Goal: Entertainment & Leisure: Consume media (video, audio)

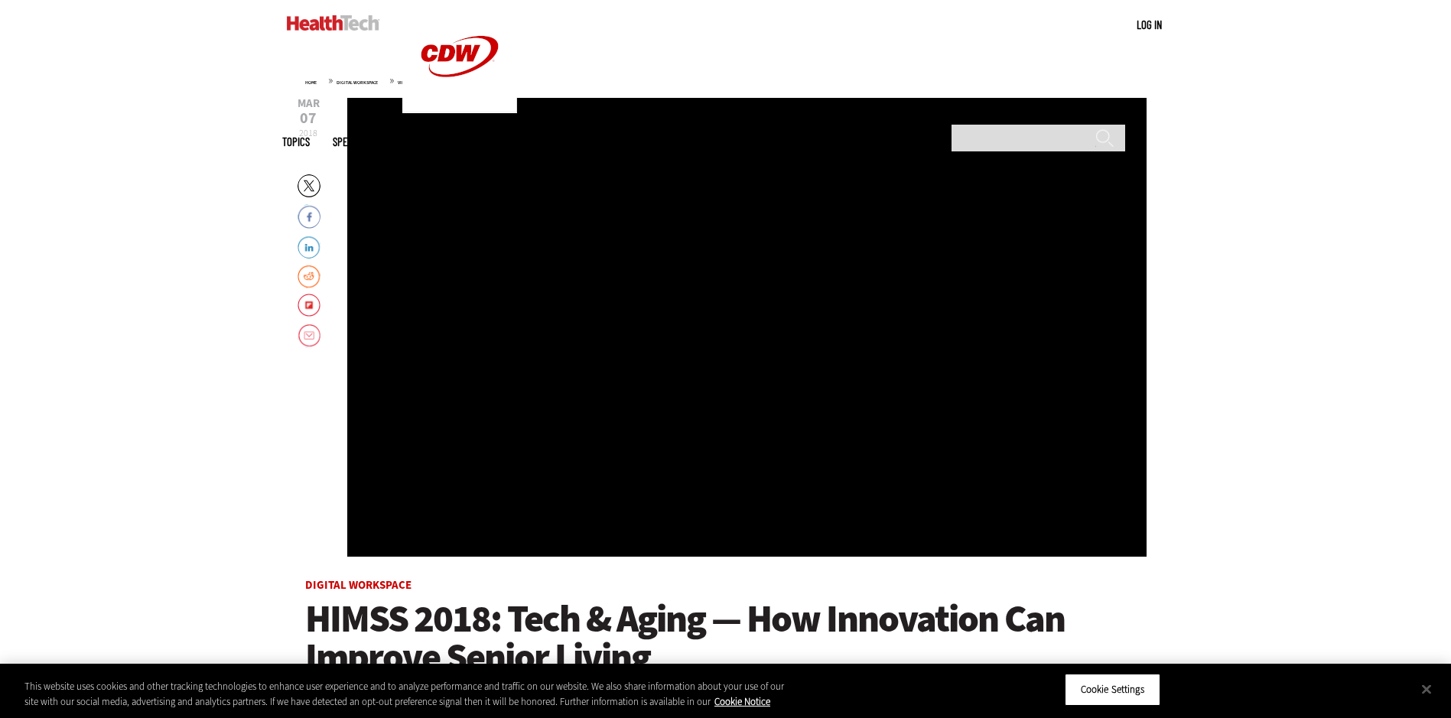
scroll to position [153, 0]
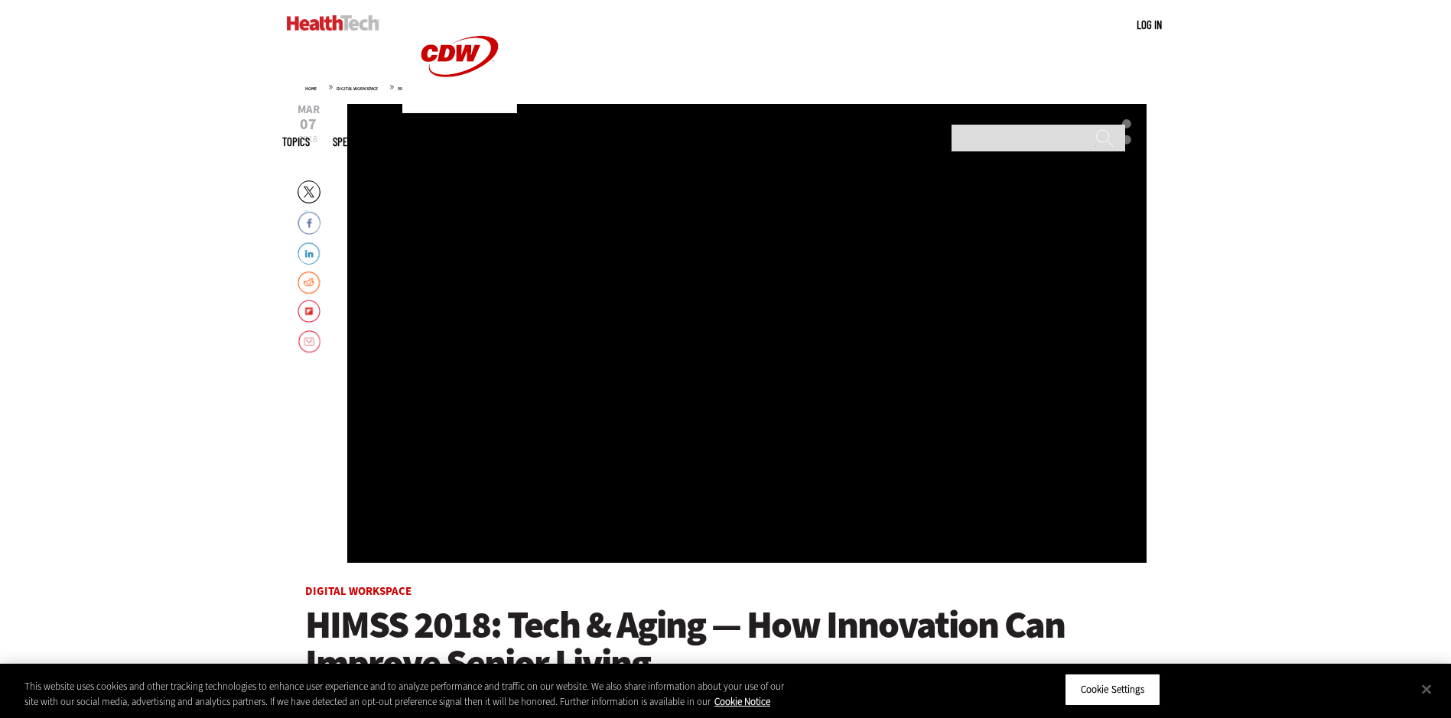
click at [650, 529] on div "Video viewer" at bounding box center [747, 333] width 800 height 459
click at [498, 520] on div "Video viewer" at bounding box center [747, 333] width 800 height 459
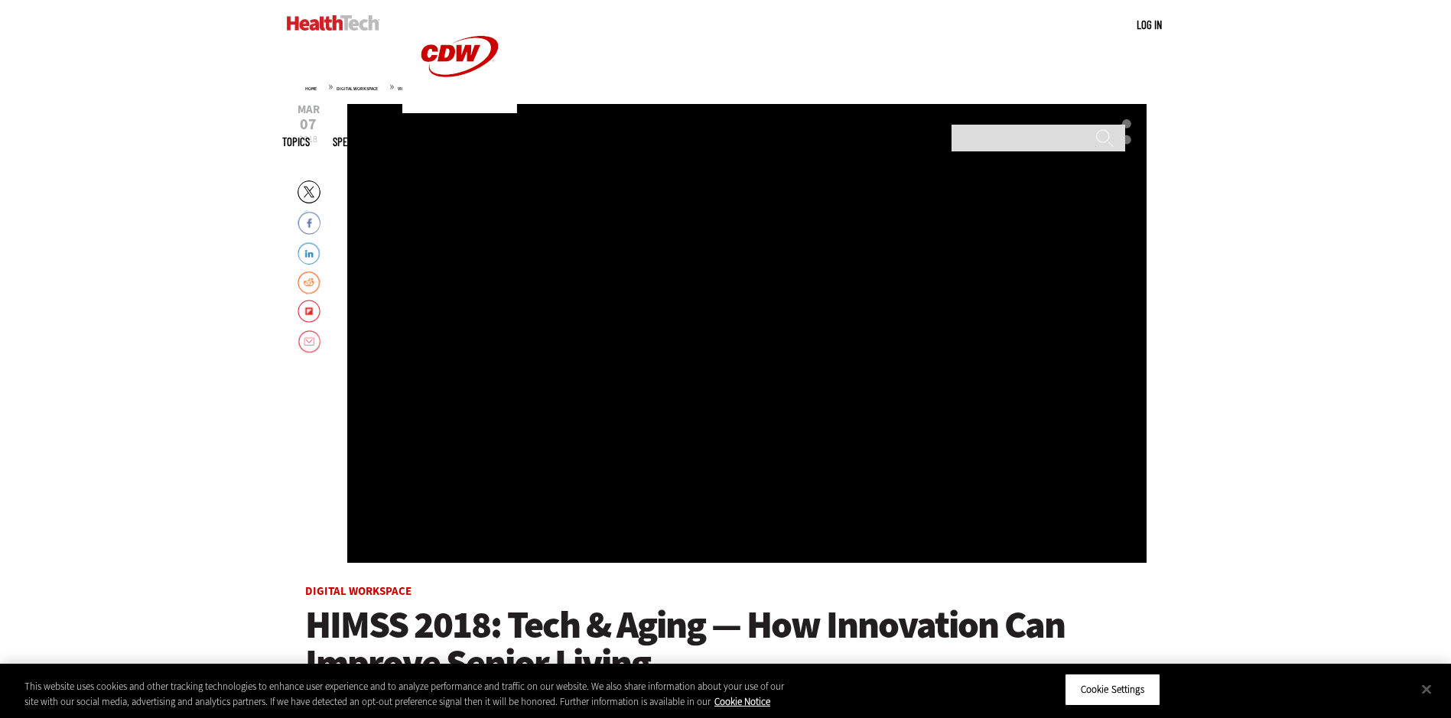
click at [796, 519] on div "Video viewer" at bounding box center [747, 333] width 800 height 459
drag, startPoint x: 904, startPoint y: 502, endPoint x: 1015, endPoint y: 497, distance: 111.8
click at [907, 502] on div "Video viewer" at bounding box center [747, 333] width 800 height 459
click at [1028, 497] on div "Video viewer" at bounding box center [747, 333] width 800 height 459
click at [1048, 490] on div "Video viewer" at bounding box center [747, 333] width 800 height 459
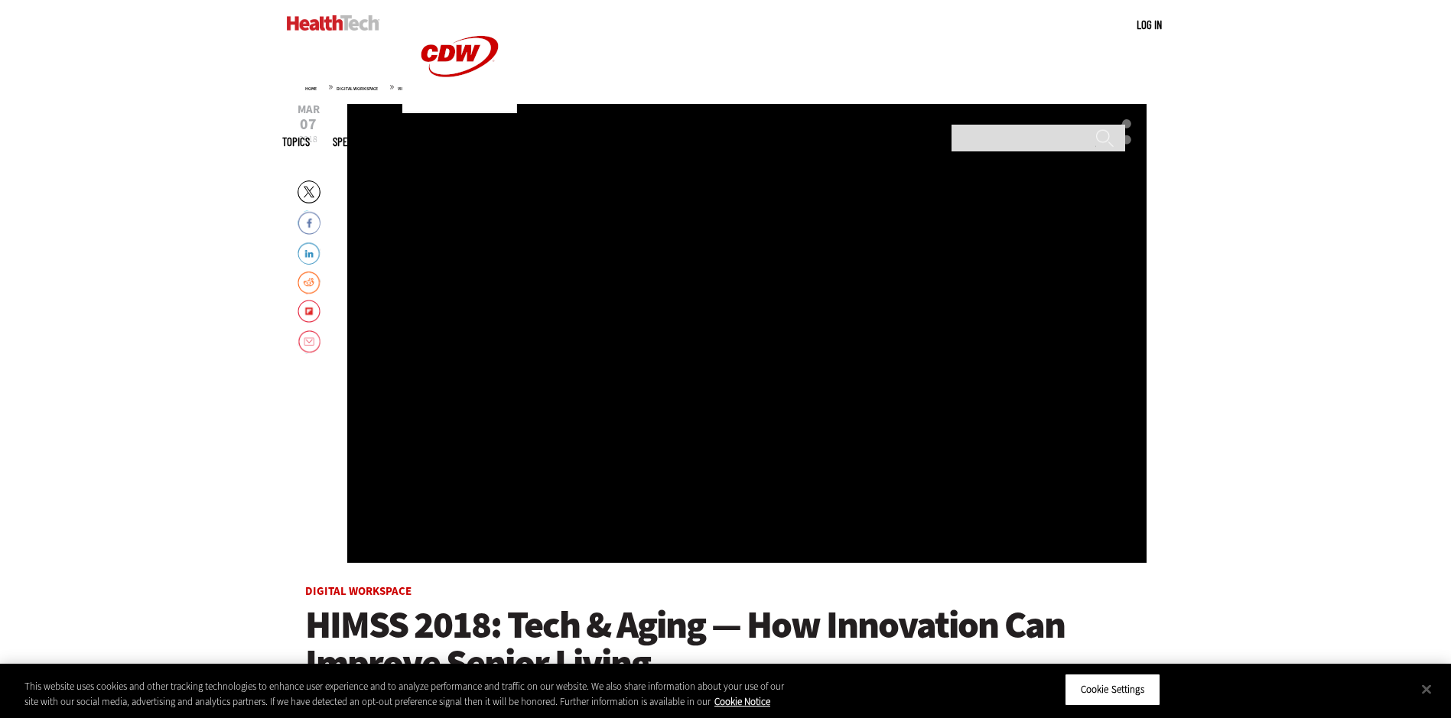
click at [625, 327] on div "Video viewer" at bounding box center [747, 333] width 800 height 459
drag, startPoint x: 809, startPoint y: 351, endPoint x: 747, endPoint y: 351, distance: 62.7
click at [747, 351] on div "Video viewer" at bounding box center [747, 333] width 800 height 459
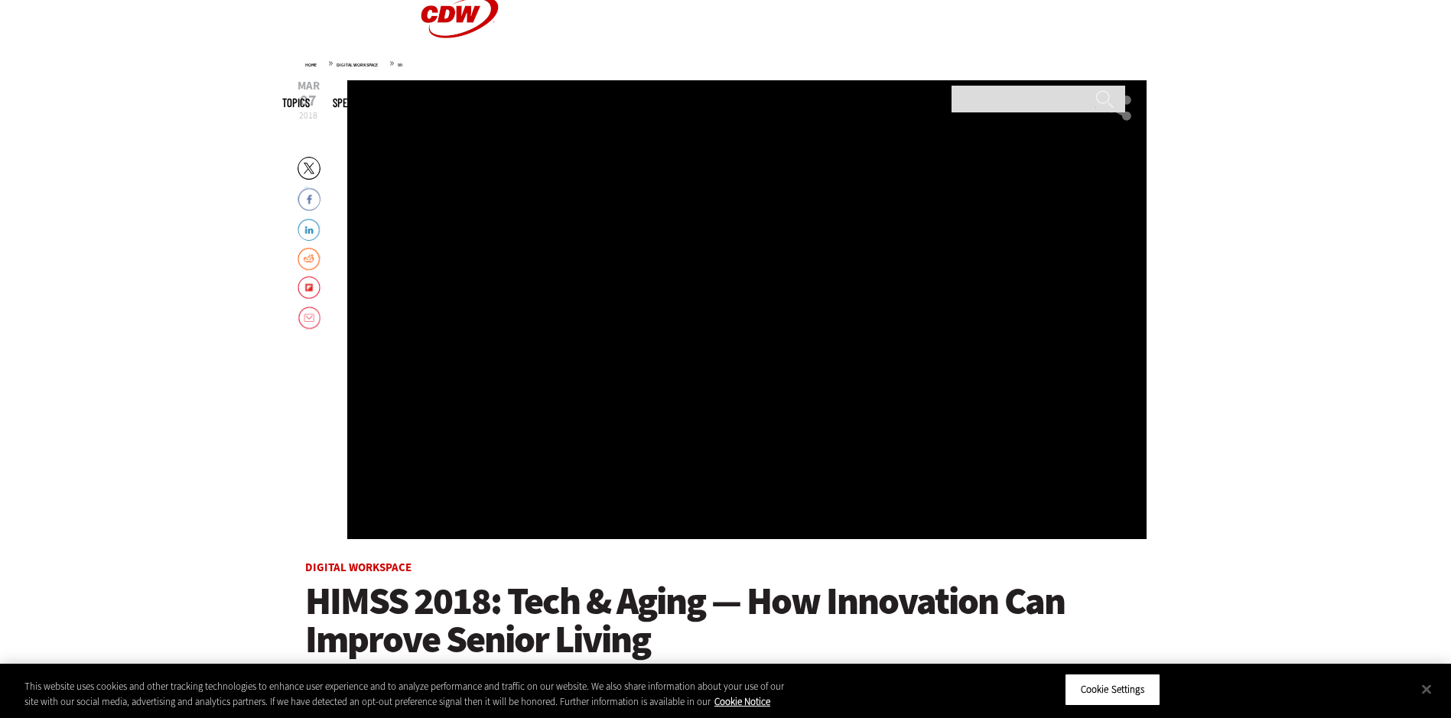
scroll to position [0, 0]
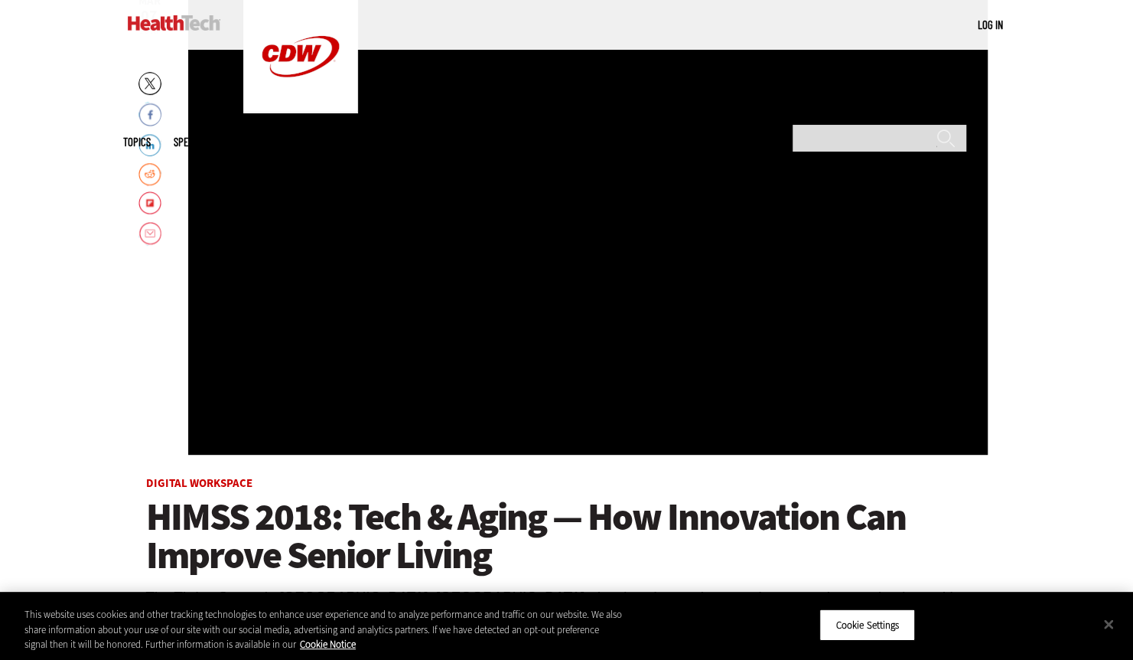
scroll to position [264, 0]
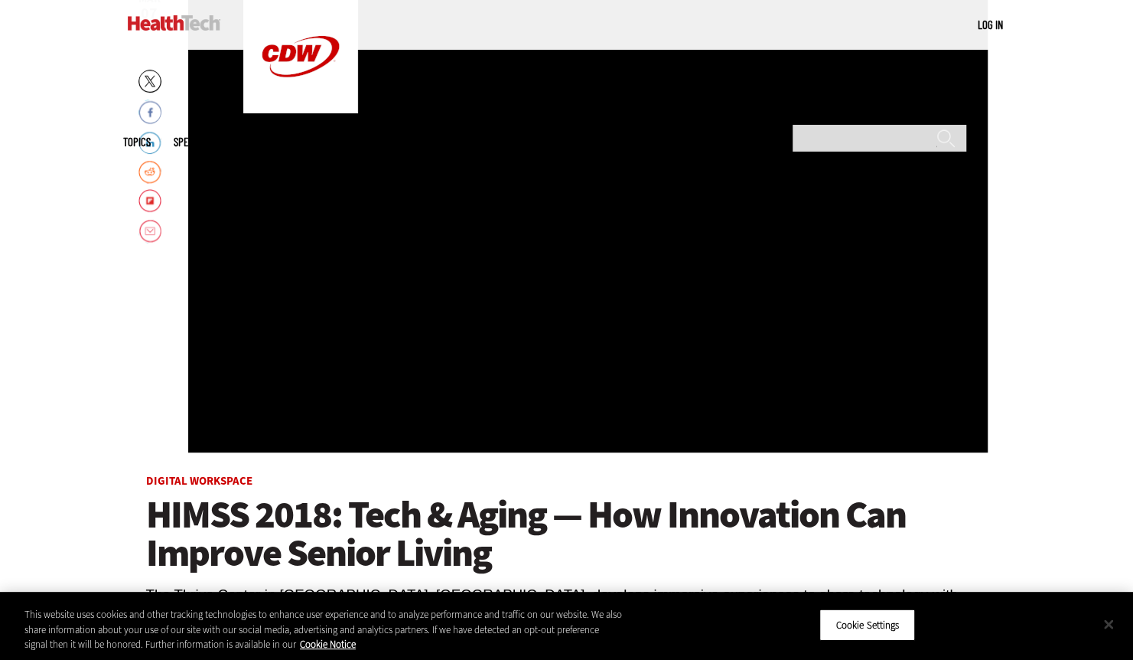
click at [1107, 623] on button "Close" at bounding box center [1109, 624] width 34 height 34
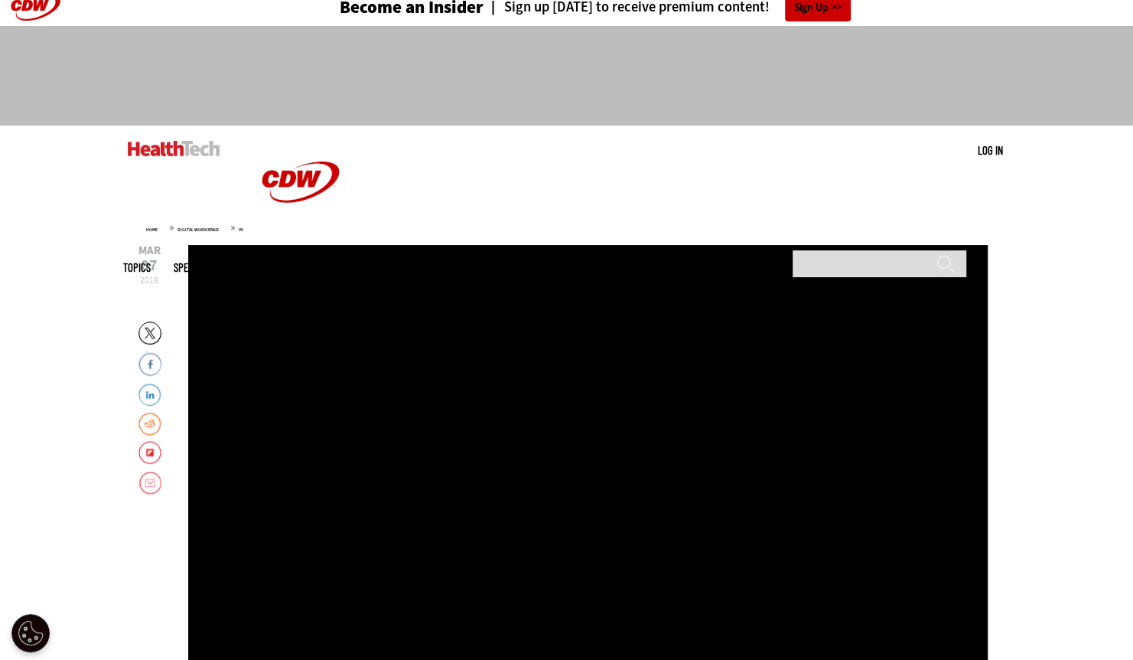
scroll to position [0, 0]
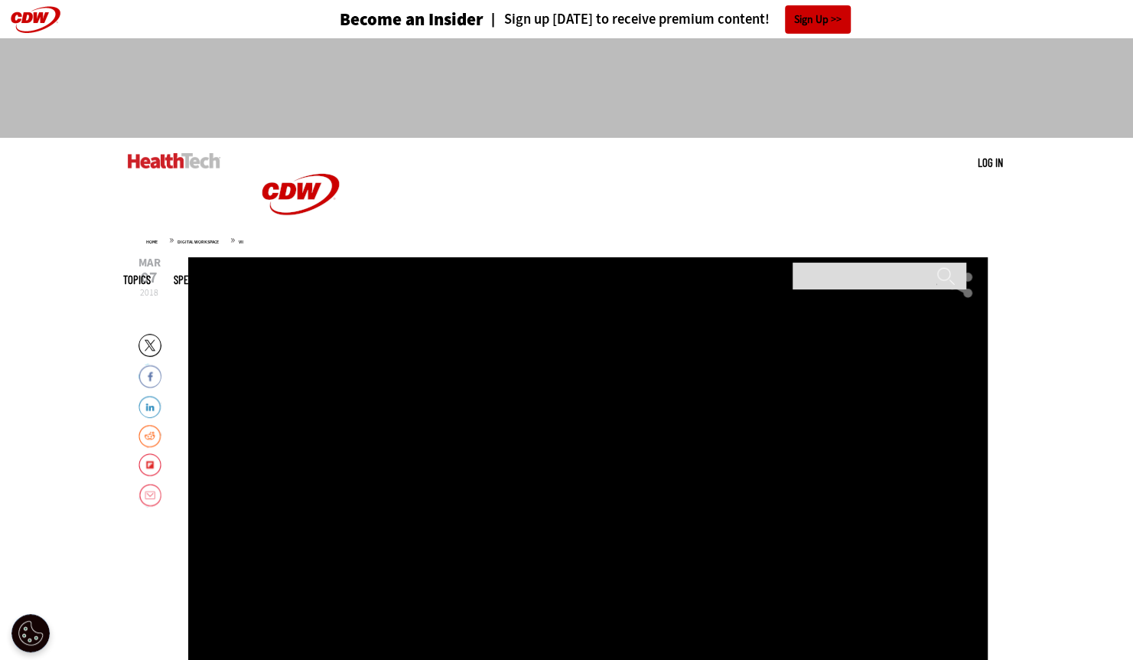
click at [656, 607] on div "Video viewer" at bounding box center [588, 486] width 800 height 459
drag, startPoint x: 656, startPoint y: 607, endPoint x: 311, endPoint y: 200, distance: 533.6
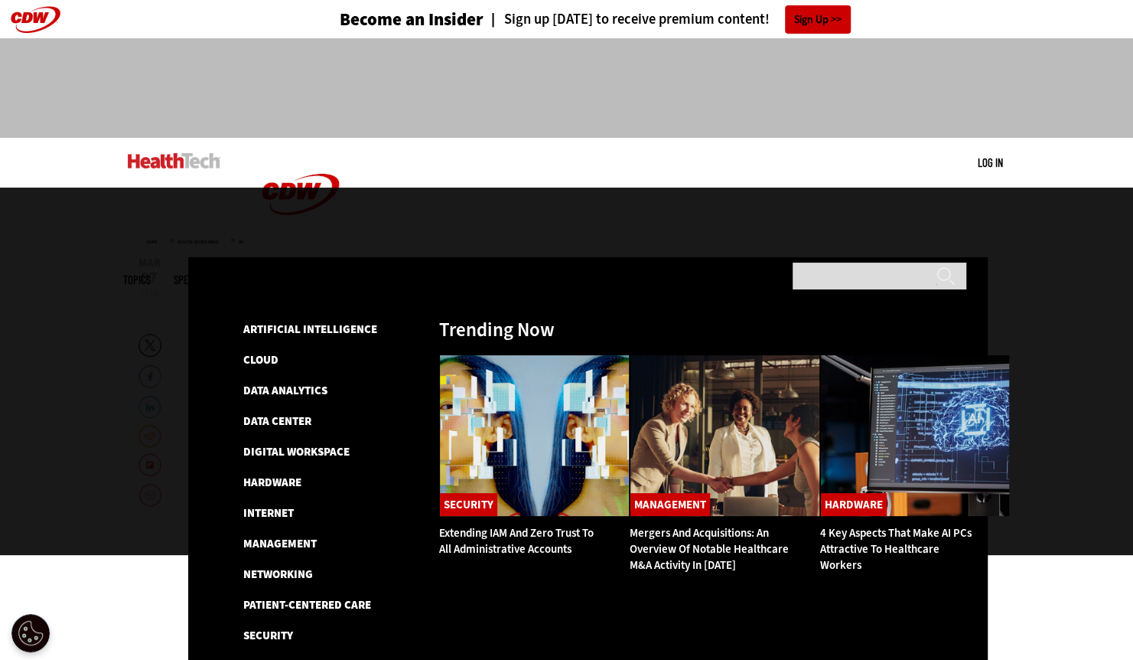
click at [151, 274] on span "Topics" at bounding box center [137, 279] width 28 height 11
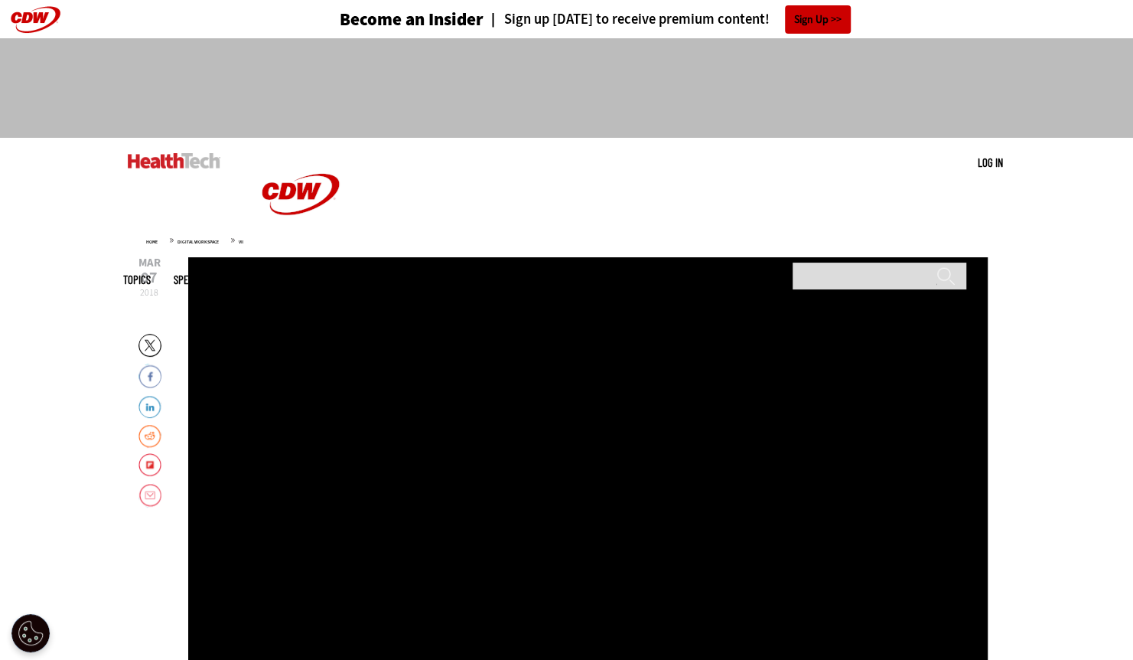
drag, startPoint x: 343, startPoint y: 491, endPoint x: 943, endPoint y: 73, distance: 731.0
click at [943, 73] on div at bounding box center [567, 81] width 888 height 86
click at [401, 274] on link "Video" at bounding box center [389, 279] width 23 height 11
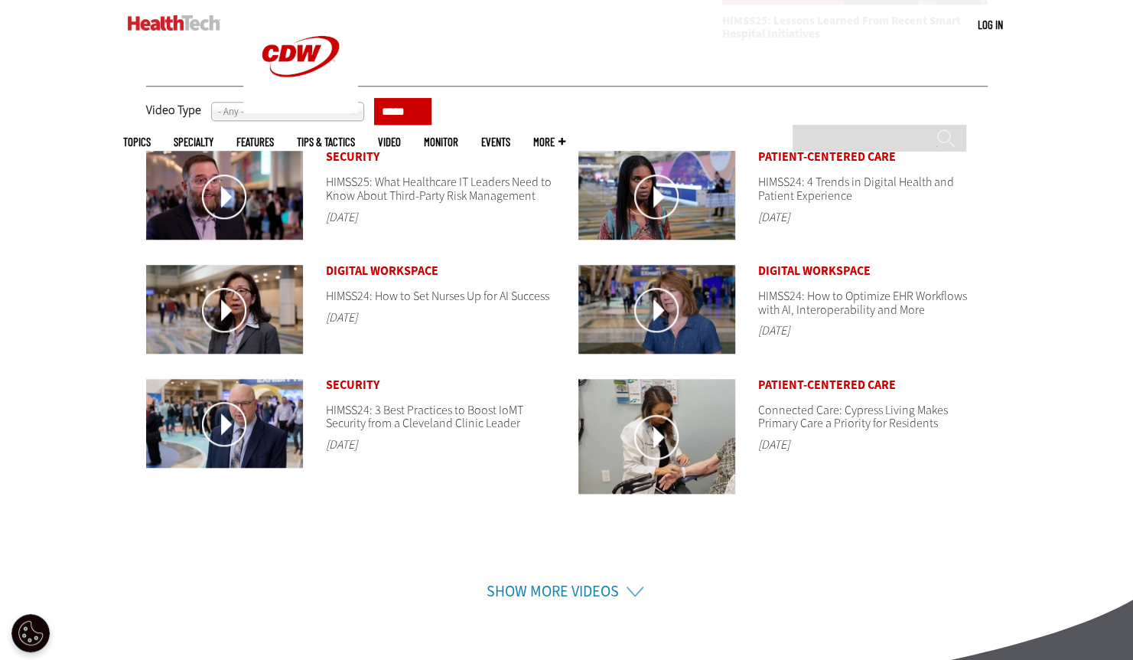
scroll to position [608, 0]
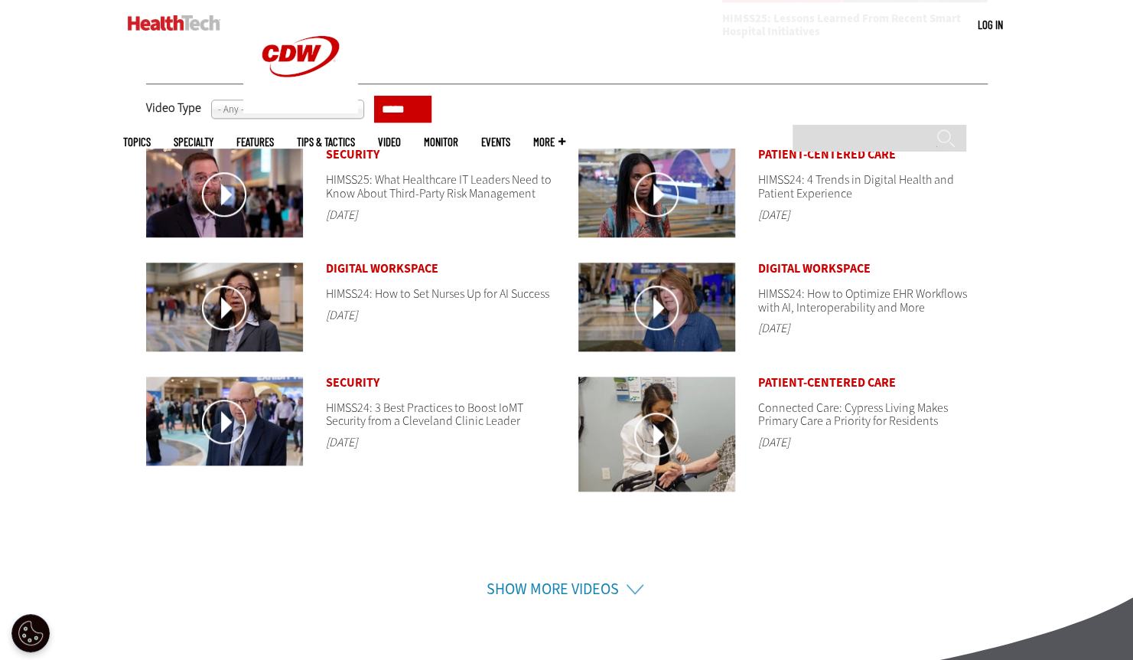
click at [634, 585] on li "Show More Videos" at bounding box center [563, 569] width 834 height 61
click at [629, 585] on li "Show More Videos" at bounding box center [563, 569] width 834 height 61
click at [630, 585] on li "Show More Videos" at bounding box center [563, 569] width 834 height 61
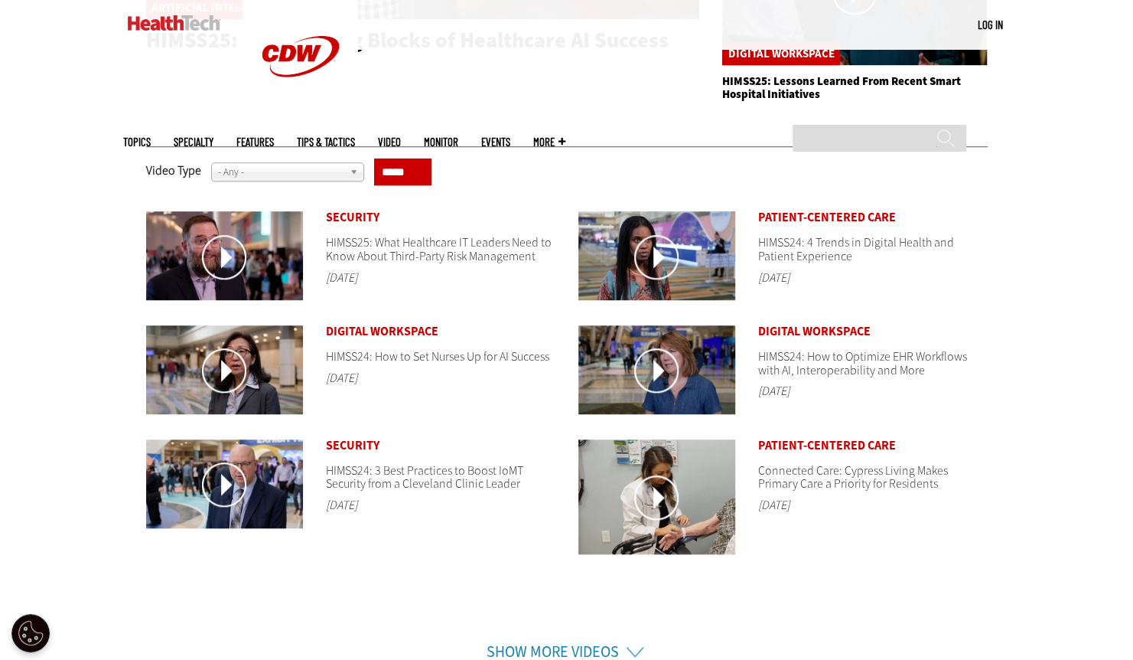
scroll to position [534, 0]
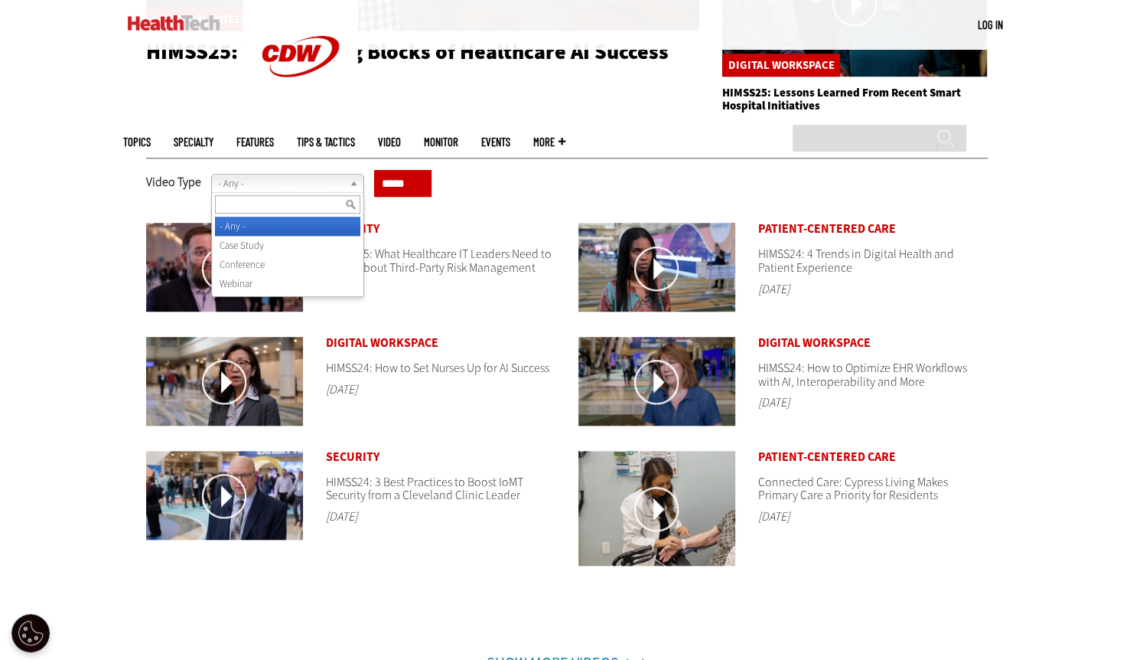
click at [354, 179] on b at bounding box center [357, 183] width 14 height 18
click at [203, 604] on ul "Show More Videos" at bounding box center [567, 637] width 842 height 92
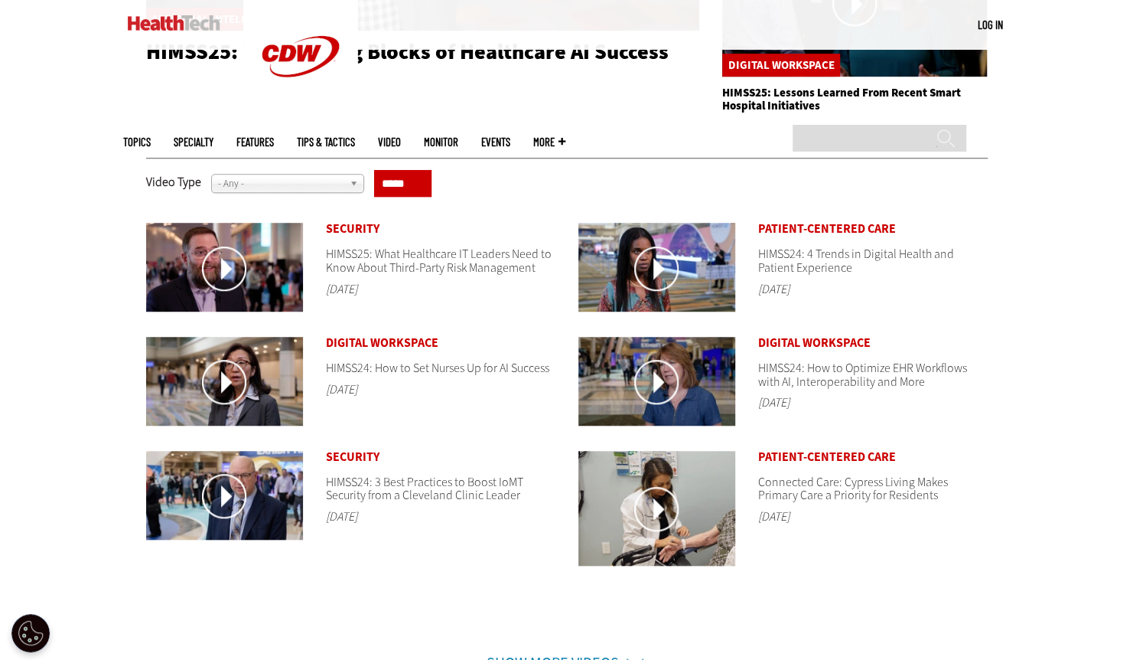
click at [564, 653] on link "Show More Videos" at bounding box center [553, 663] width 132 height 21
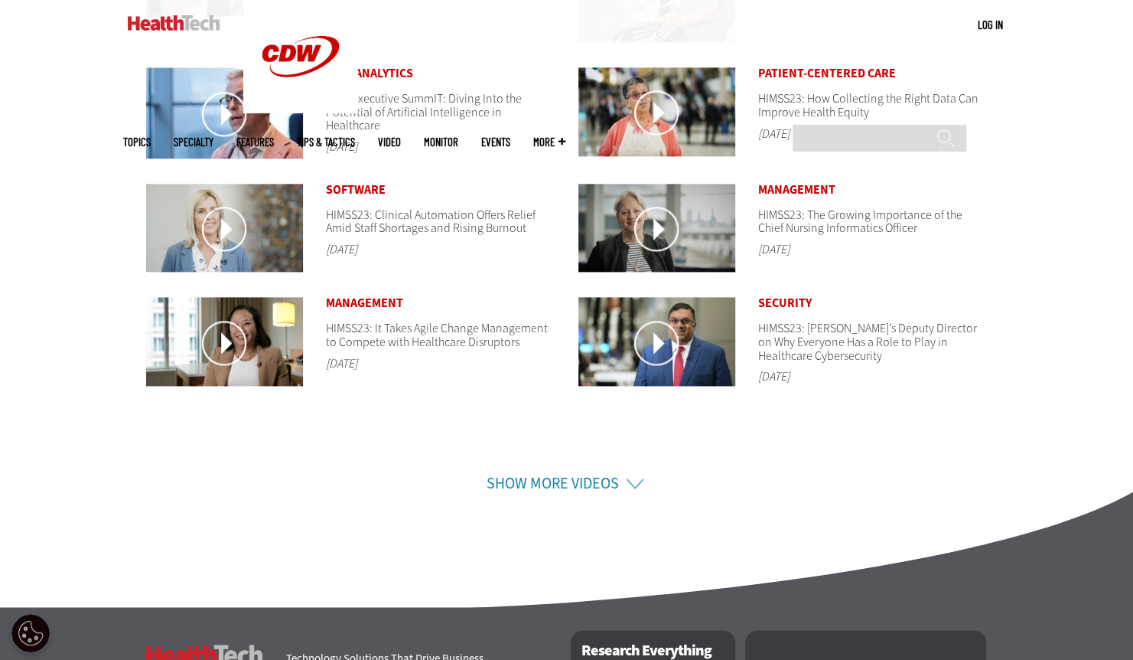
scroll to position [1056, 0]
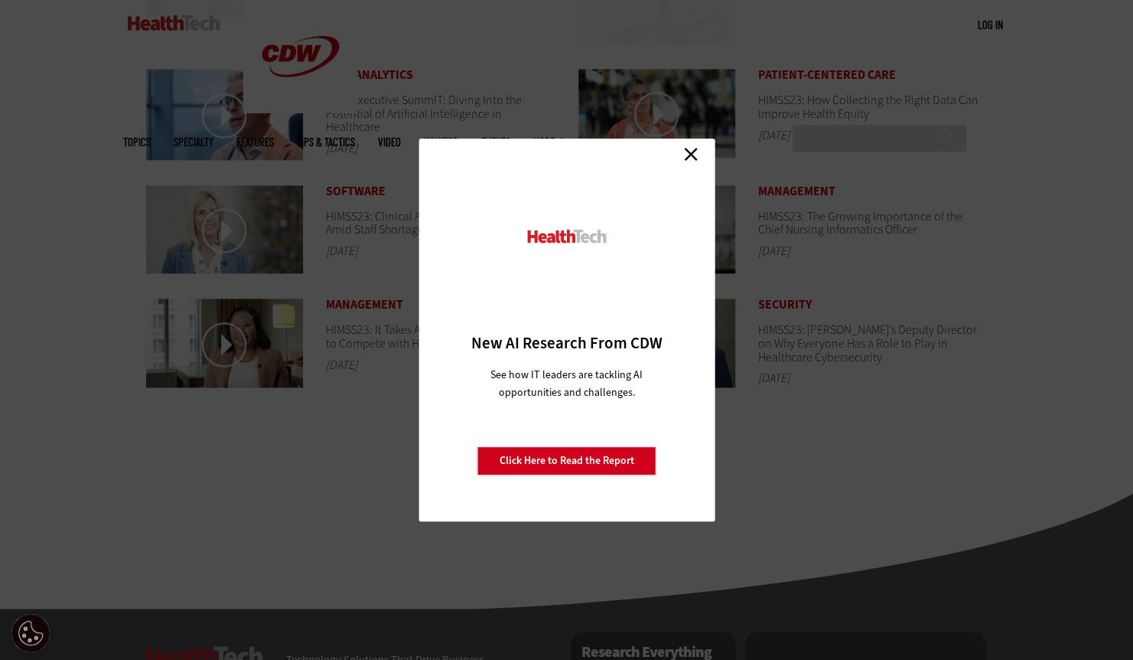
click at [689, 148] on link "Close" at bounding box center [690, 153] width 23 height 23
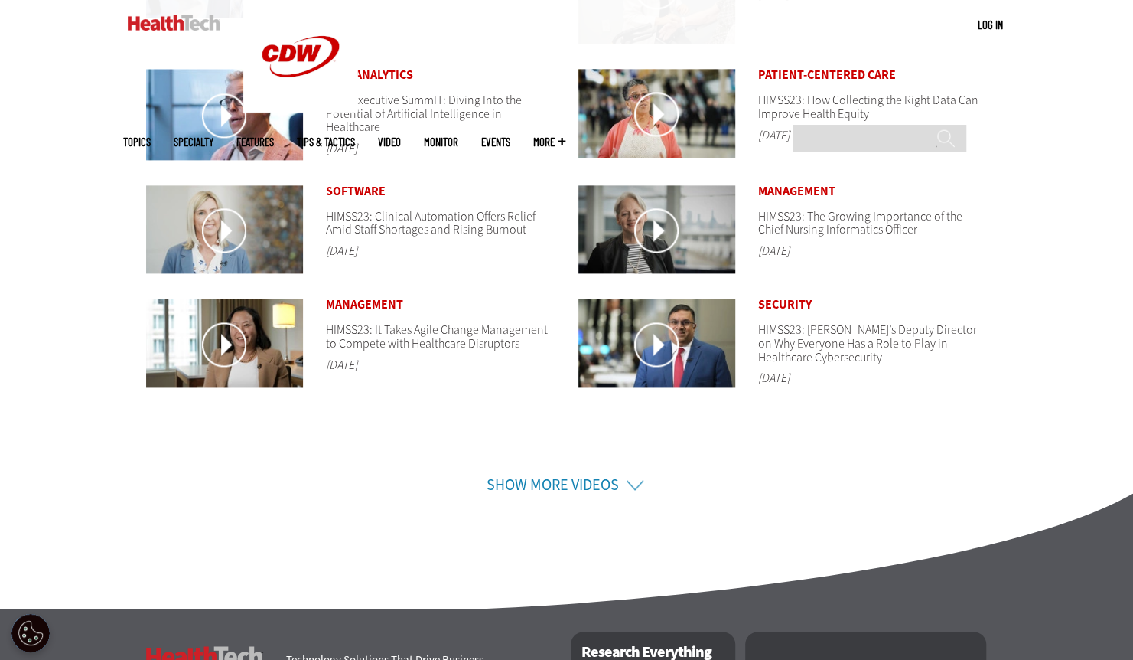
click at [630, 472] on li "Show More Videos" at bounding box center [563, 465] width 834 height 61
click at [629, 481] on li "Show More Videos" at bounding box center [563, 465] width 834 height 61
click at [572, 477] on link "Show More Videos" at bounding box center [553, 484] width 132 height 21
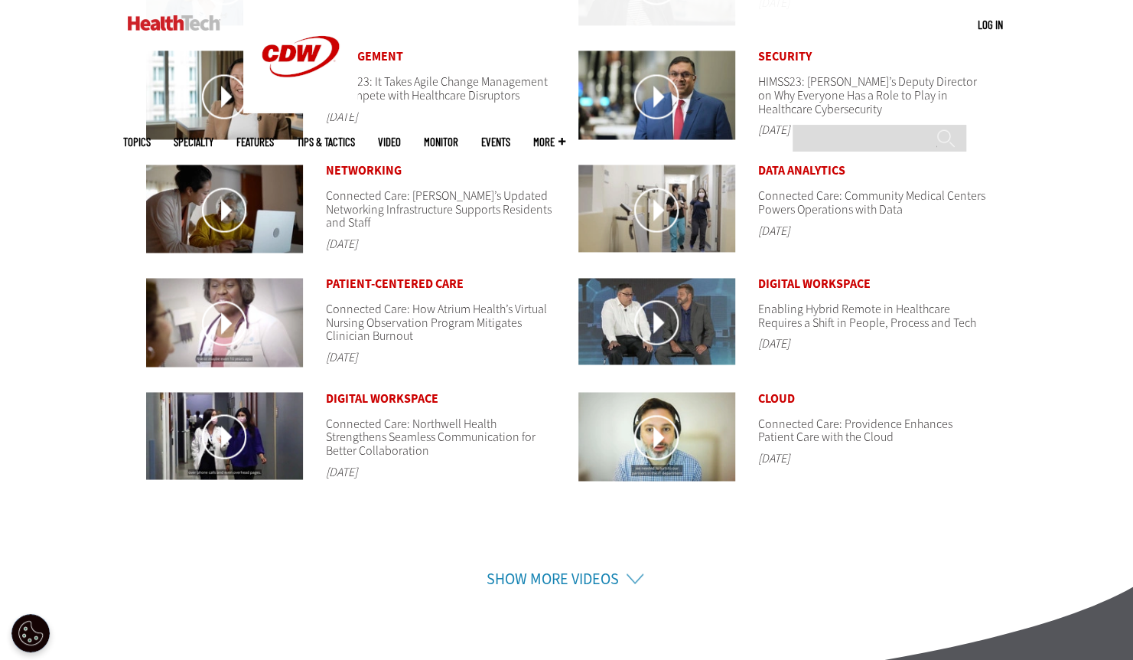
scroll to position [1308, 0]
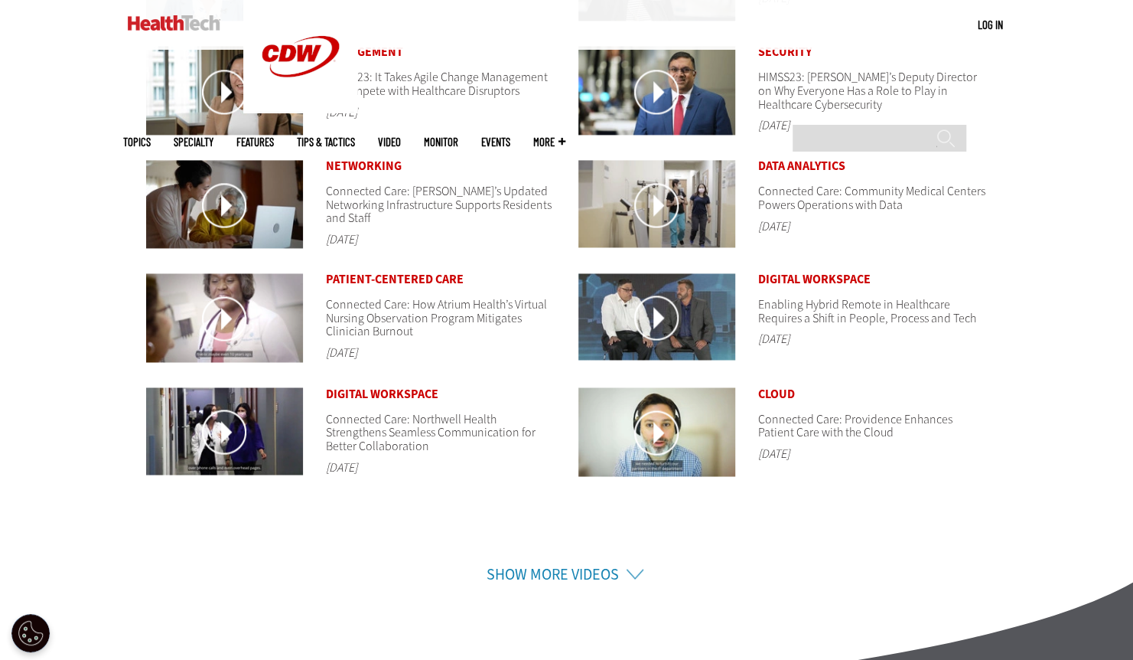
click at [629, 564] on li "Show More Videos" at bounding box center [563, 554] width 834 height 61
click at [635, 567] on li "Show More Videos" at bounding box center [563, 554] width 834 height 61
click at [545, 566] on link "Show More Videos" at bounding box center [553, 573] width 132 height 21
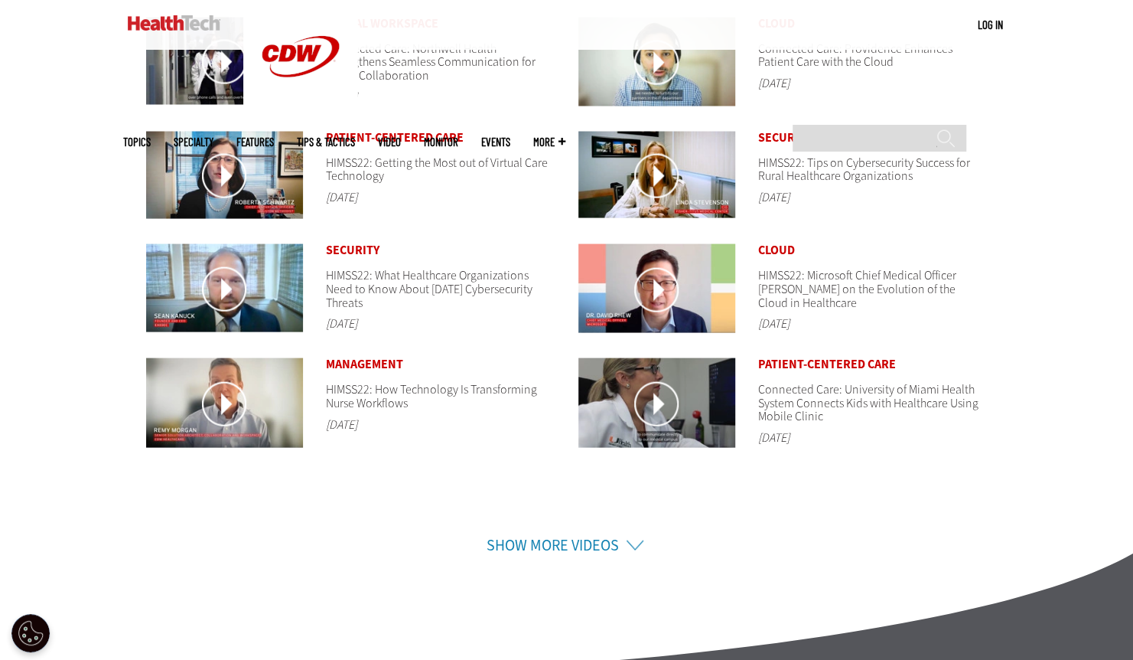
scroll to position [1679, 0]
click at [634, 536] on li "Show More Videos" at bounding box center [563, 525] width 834 height 61
click at [545, 537] on link "Show More Videos" at bounding box center [553, 544] width 132 height 21
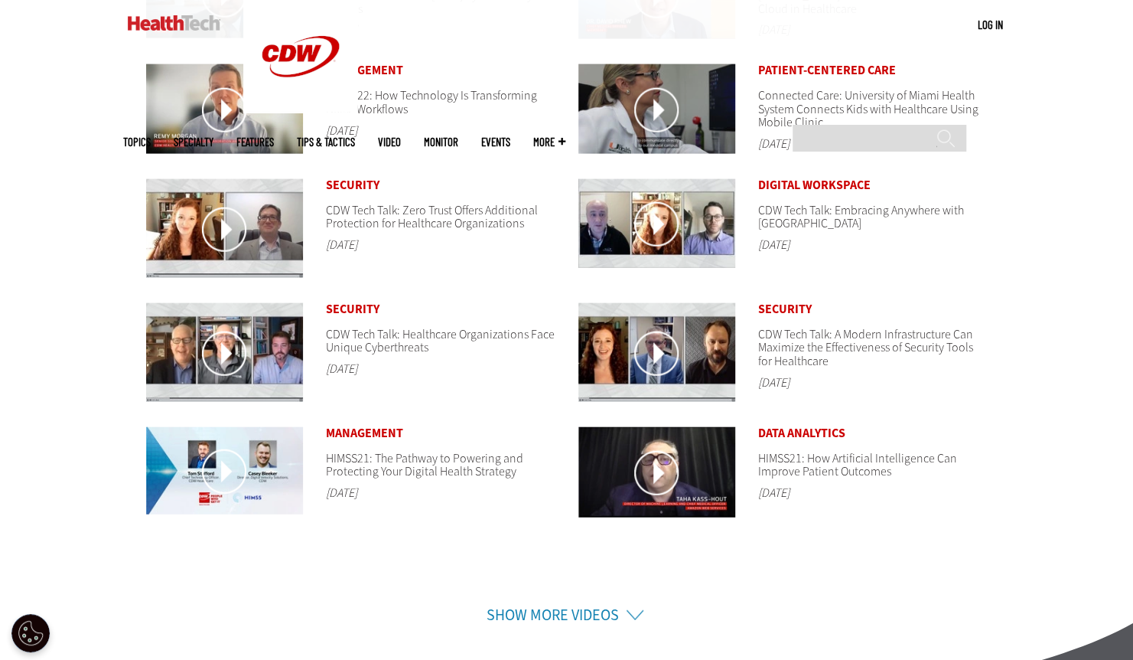
scroll to position [1975, 0]
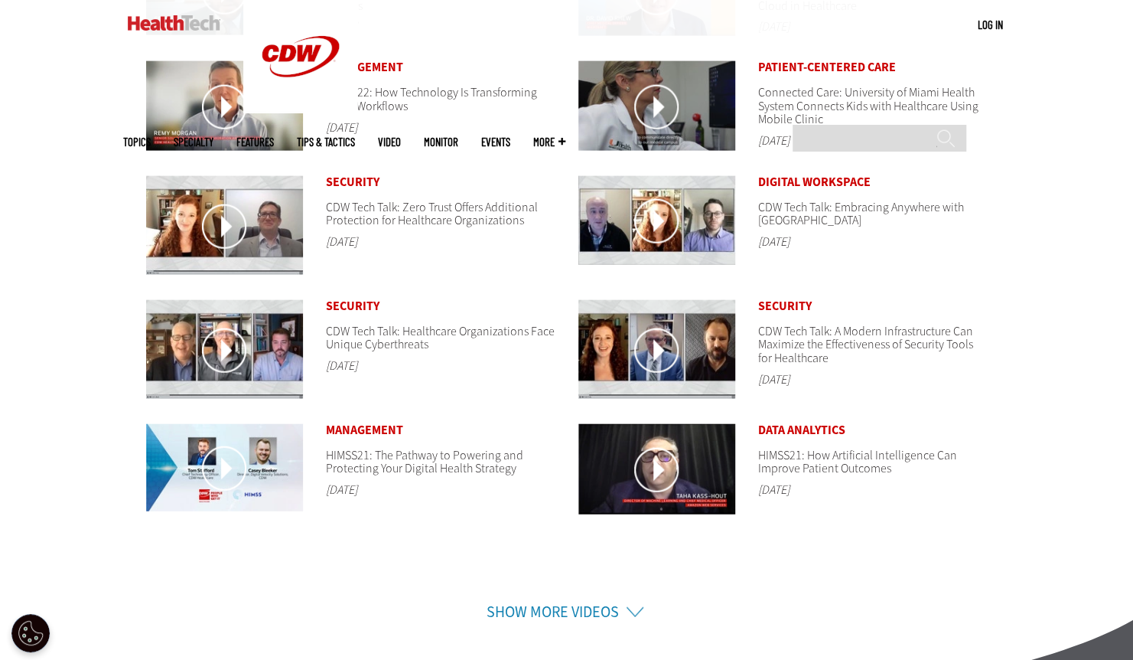
click at [576, 609] on link "Show More Videos" at bounding box center [553, 611] width 132 height 21
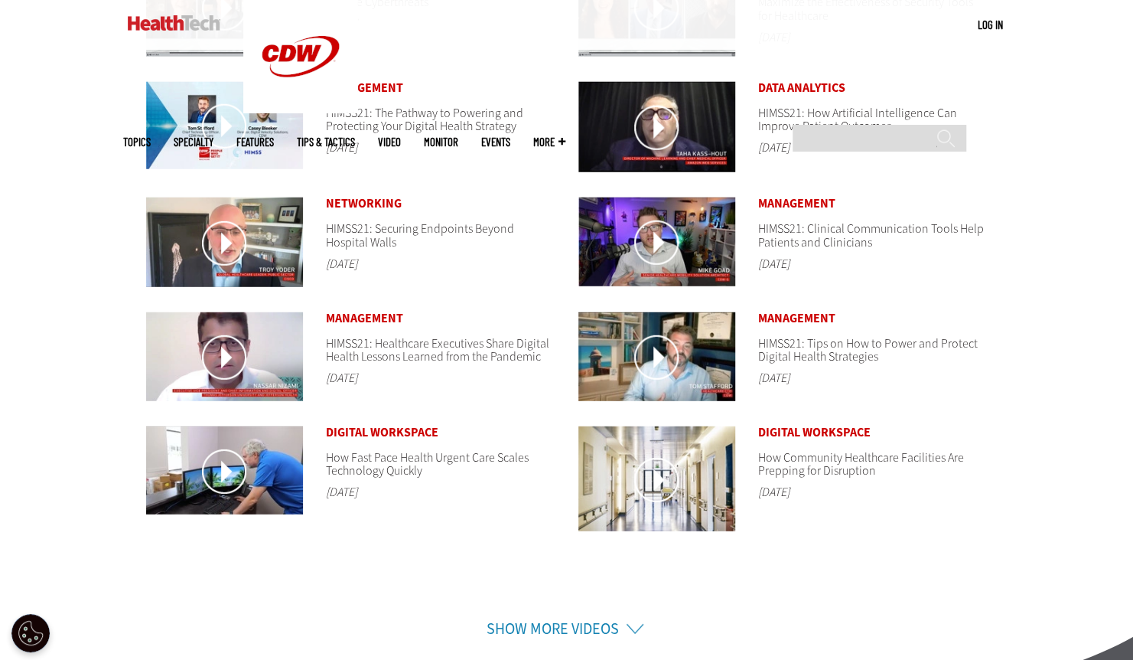
scroll to position [2317, 0]
click at [553, 622] on link "Show More Videos" at bounding box center [553, 628] width 132 height 21
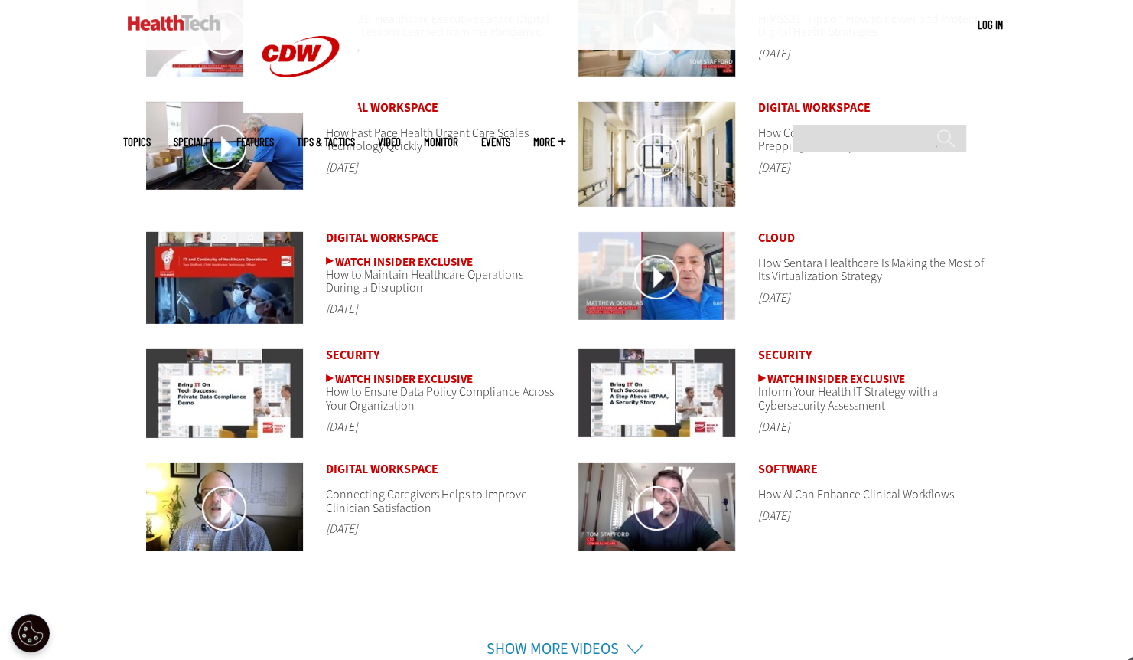
scroll to position [2641, 0]
click at [581, 640] on link "Show More Videos" at bounding box center [553, 648] width 132 height 21
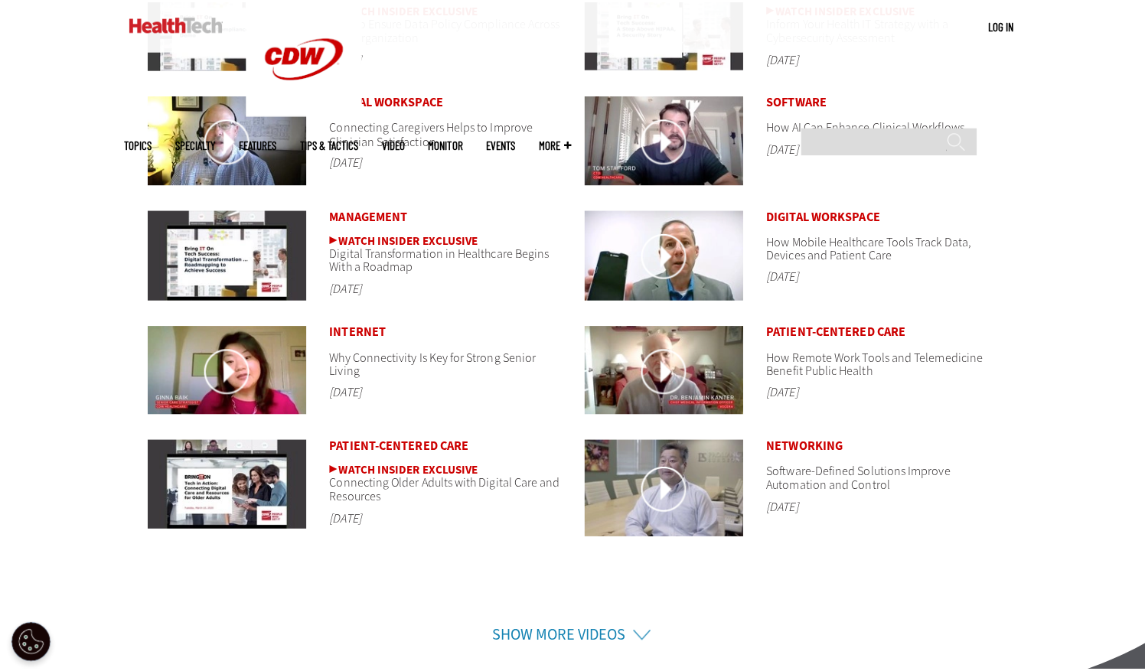
scroll to position [3011, 0]
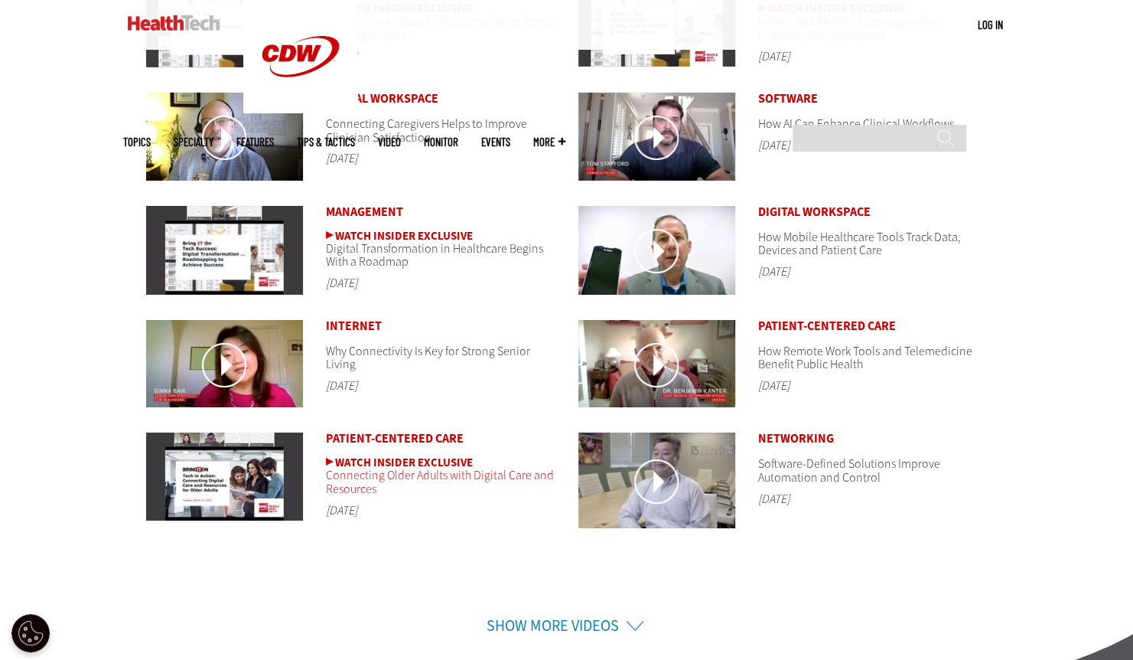
click at [383, 457] on span "Connecting Older Adults with Digital Care and Resources" at bounding box center [441, 477] width 230 height 40
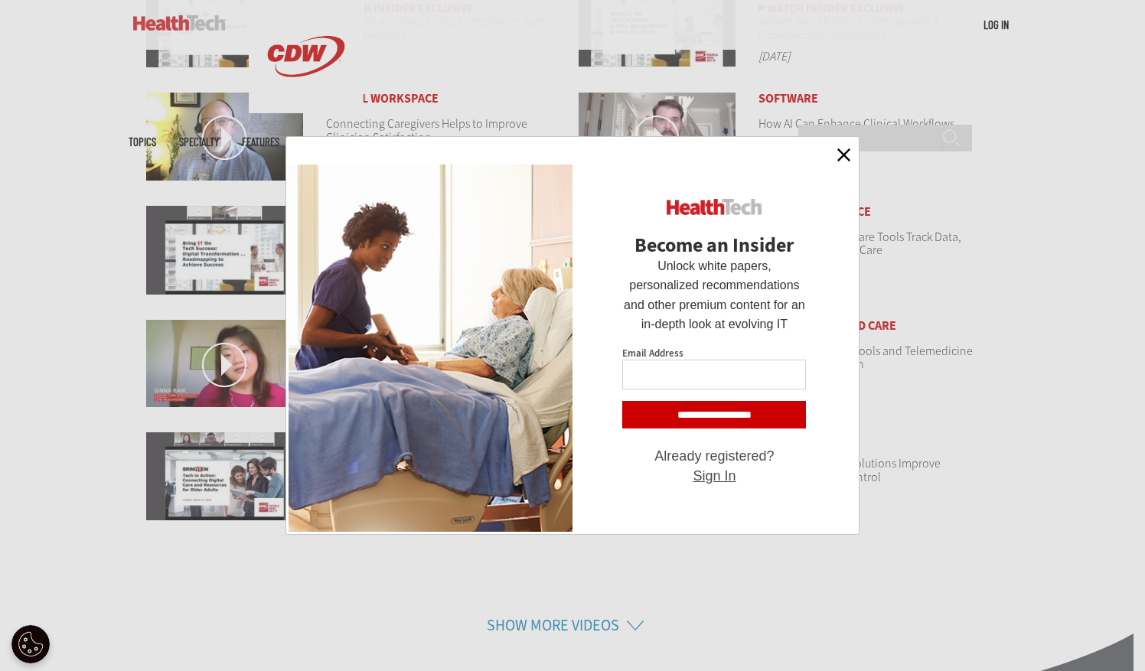
click at [853, 155] on div "Become an Insider Close" at bounding box center [572, 152] width 568 height 24
